Goal: Task Accomplishment & Management: Manage account settings

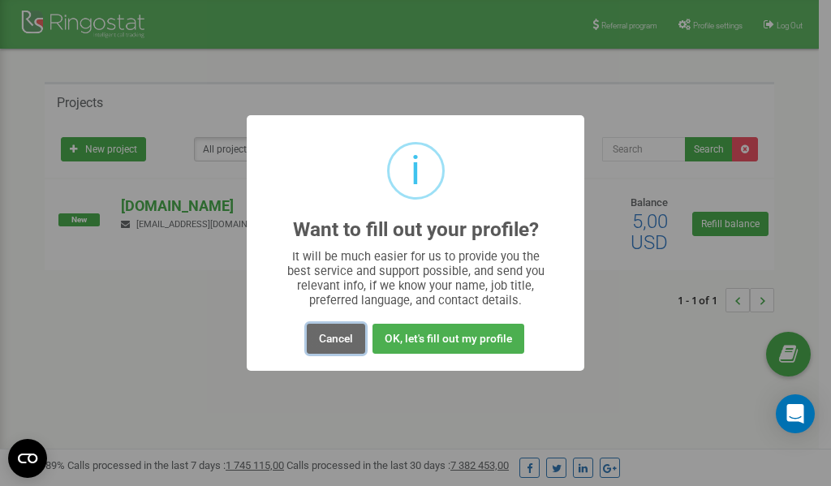
click at [339, 338] on button "Cancel" at bounding box center [336, 339] width 58 height 30
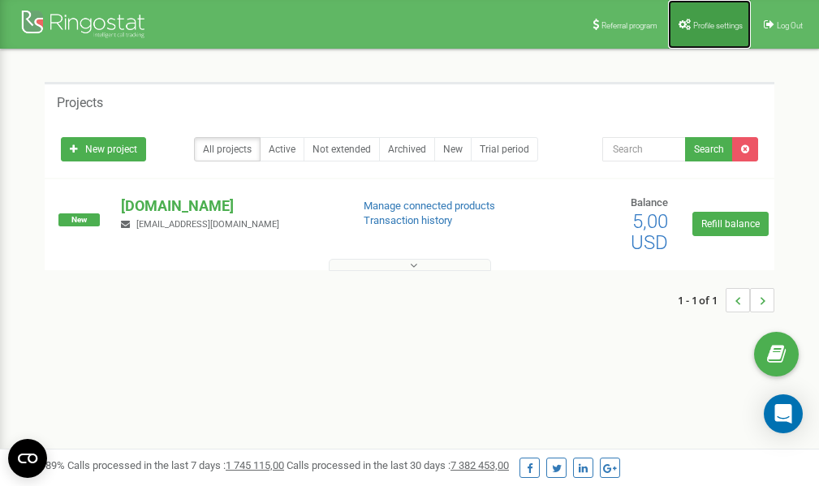
click at [702, 24] on span "Profile settings" at bounding box center [717, 25] width 49 height 9
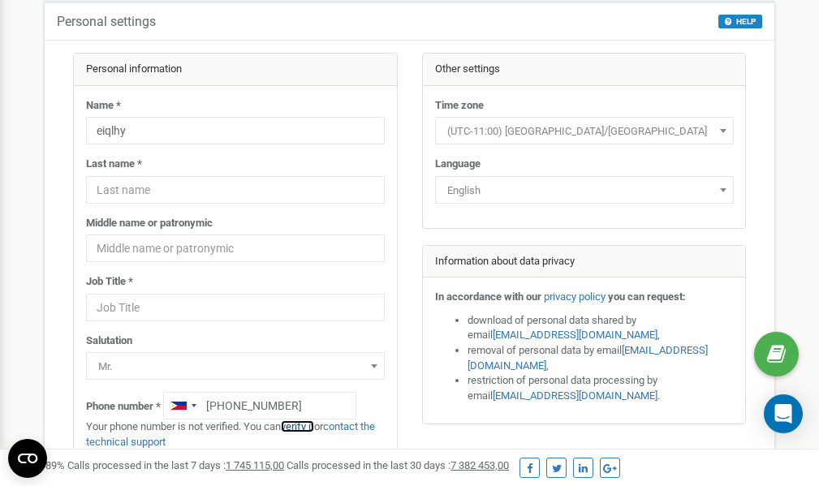
click at [307, 428] on link "verify it" at bounding box center [297, 426] width 33 height 12
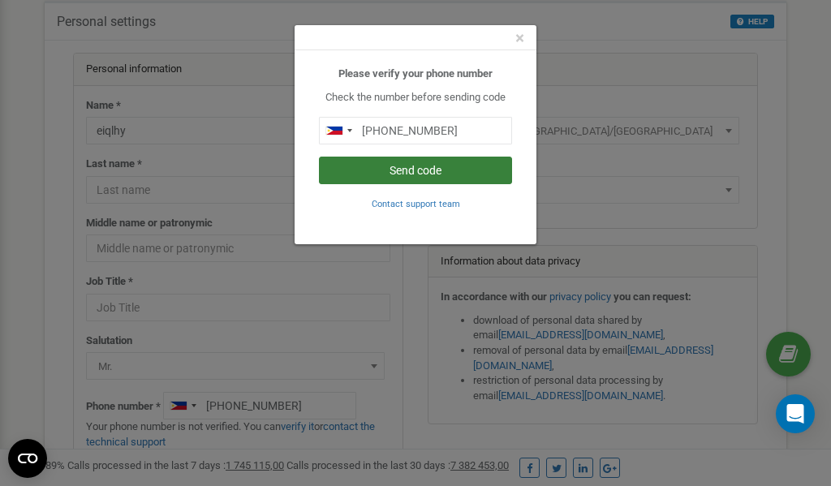
click at [421, 174] on button "Send code" at bounding box center [415, 171] width 193 height 28
